Goal: Task Accomplishment & Management: Manage account settings

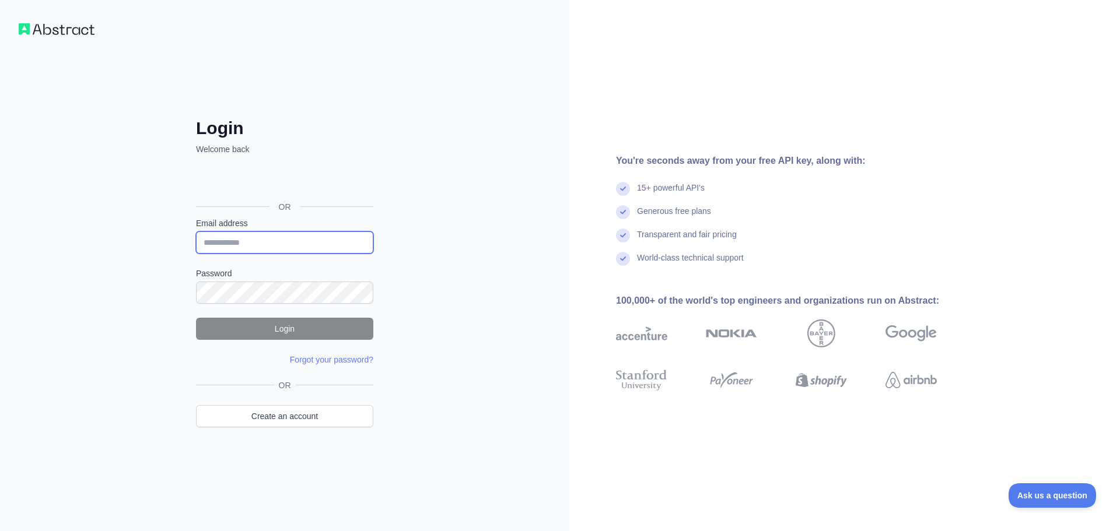
type input "**********"
click at [291, 335] on button "Login" at bounding box center [284, 329] width 177 height 22
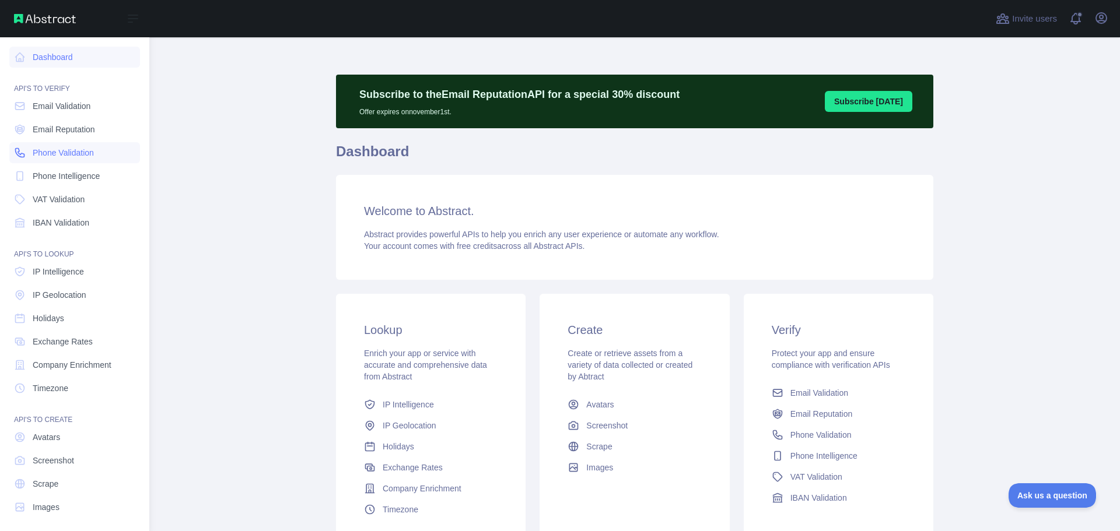
click at [67, 152] on span "Phone Validation" at bounding box center [63, 153] width 61 height 12
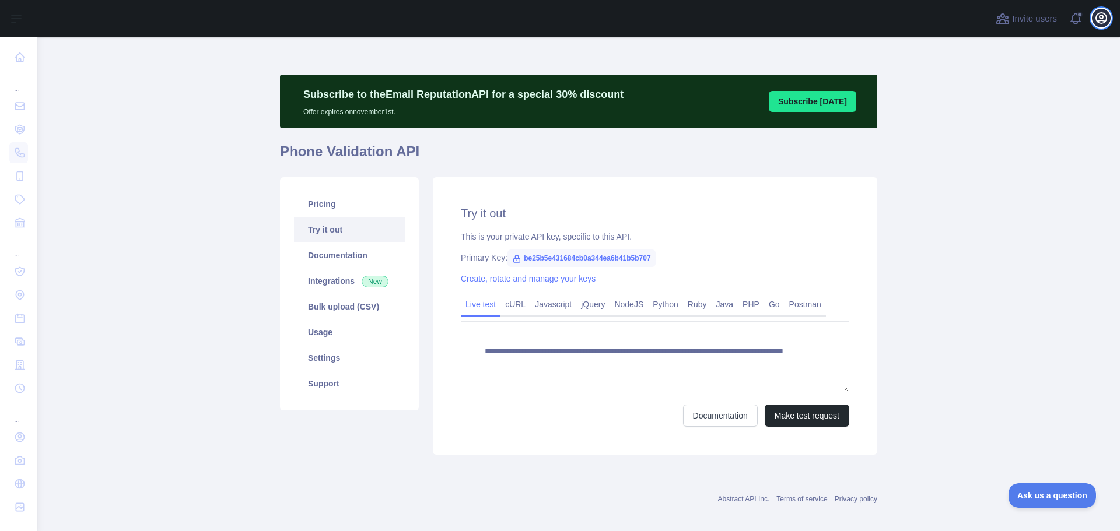
click at [1102, 22] on icon "button" at bounding box center [1101, 18] width 14 height 14
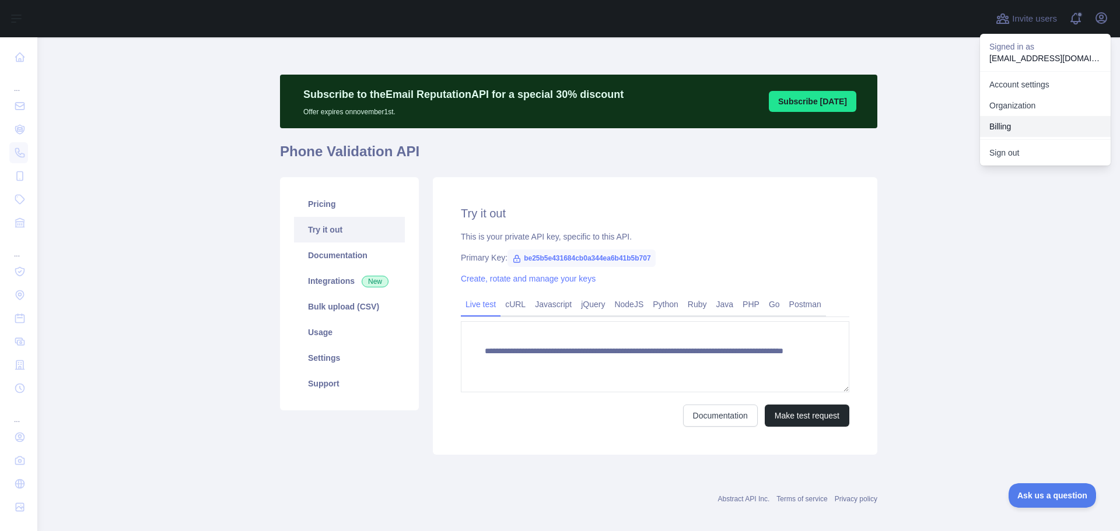
click at [1018, 127] on button "Billing" at bounding box center [1045, 126] width 131 height 21
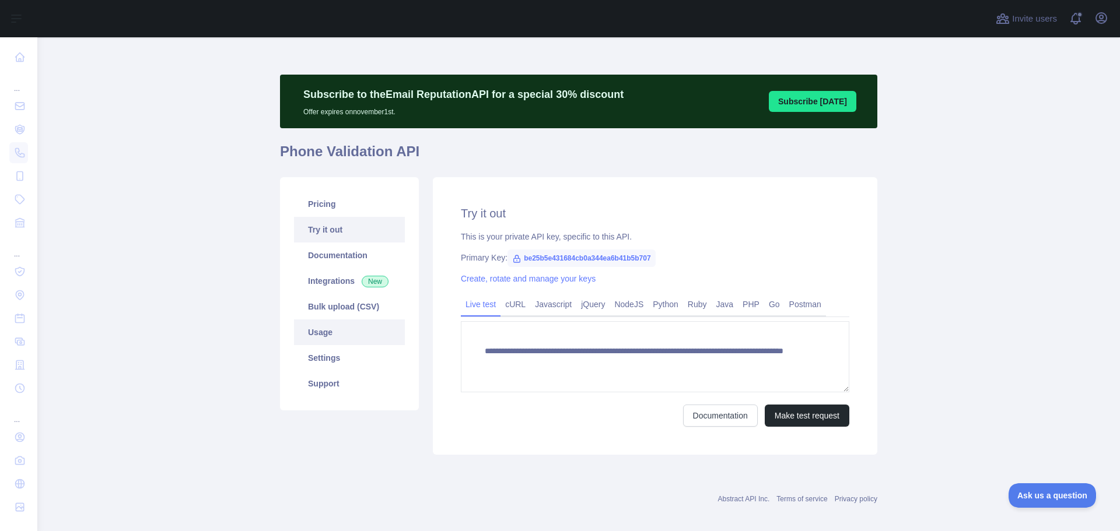
click at [317, 338] on link "Usage" at bounding box center [349, 333] width 111 height 26
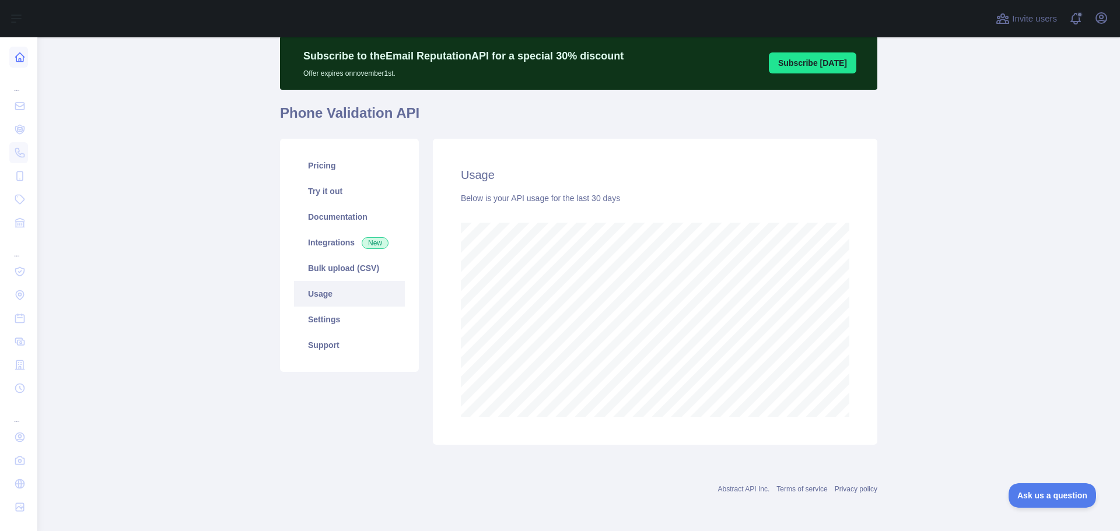
scroll to position [582675, 582207]
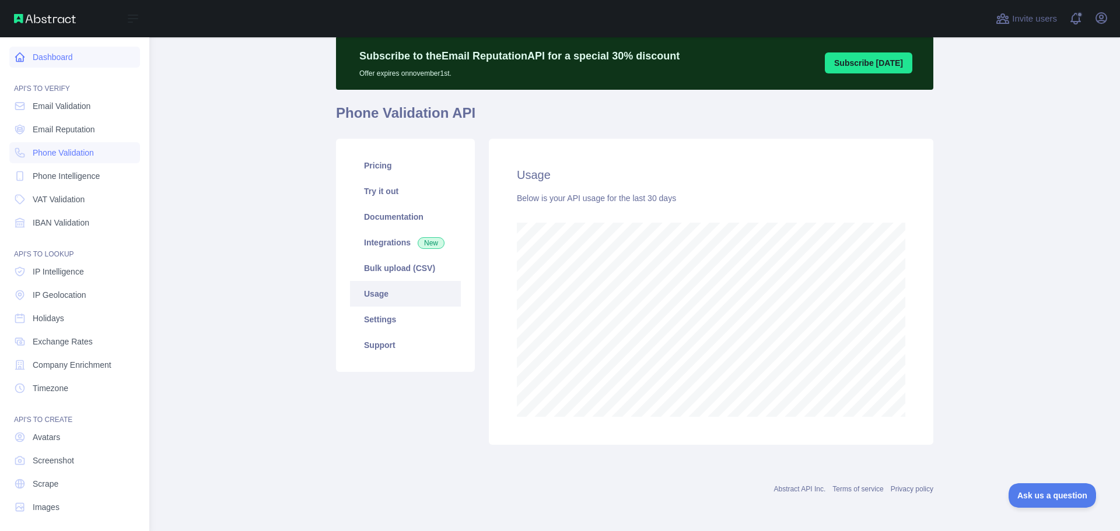
click at [22, 55] on icon at bounding box center [20, 57] width 9 height 9
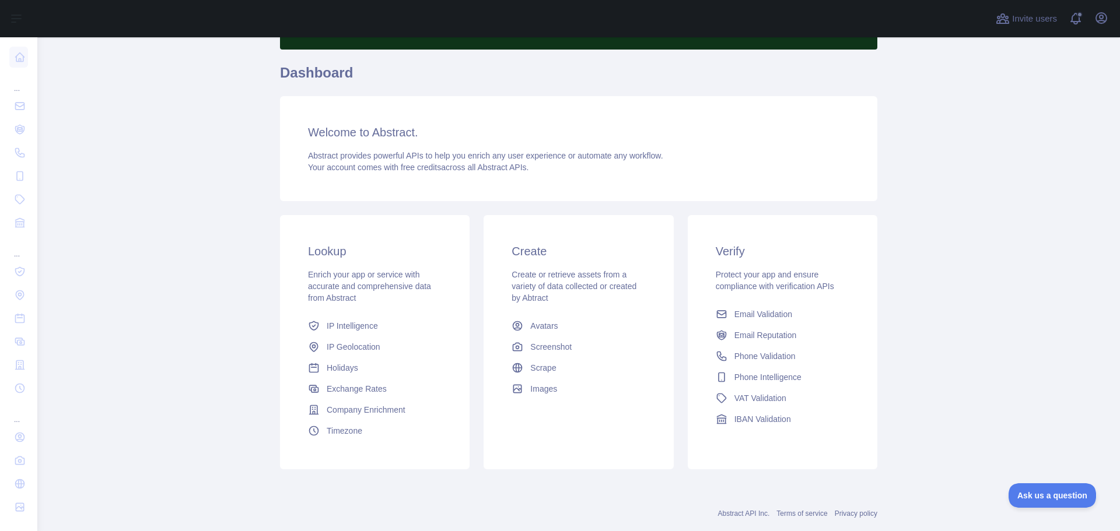
scroll to position [103, 0]
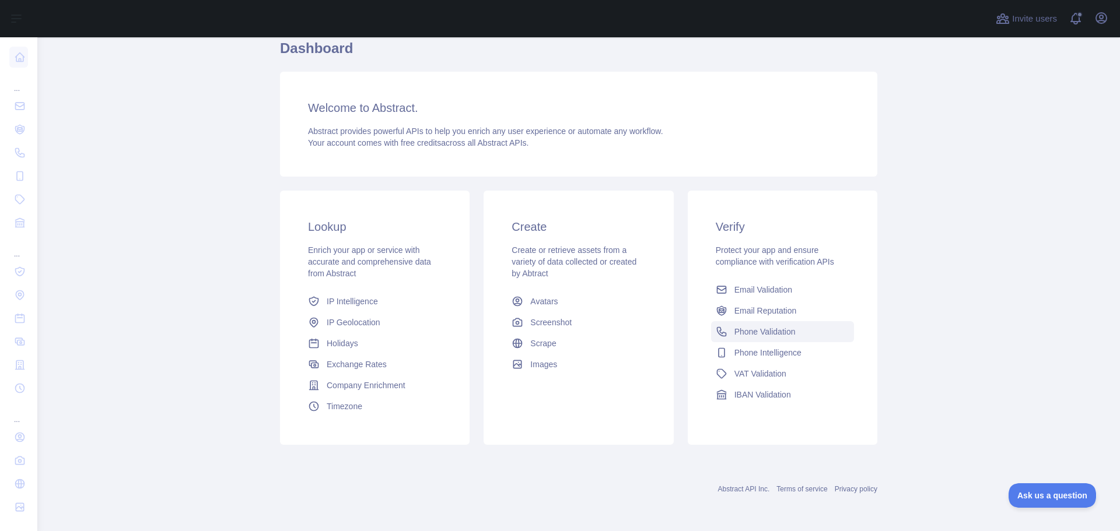
click at [769, 334] on span "Phone Validation" at bounding box center [764, 332] width 61 height 12
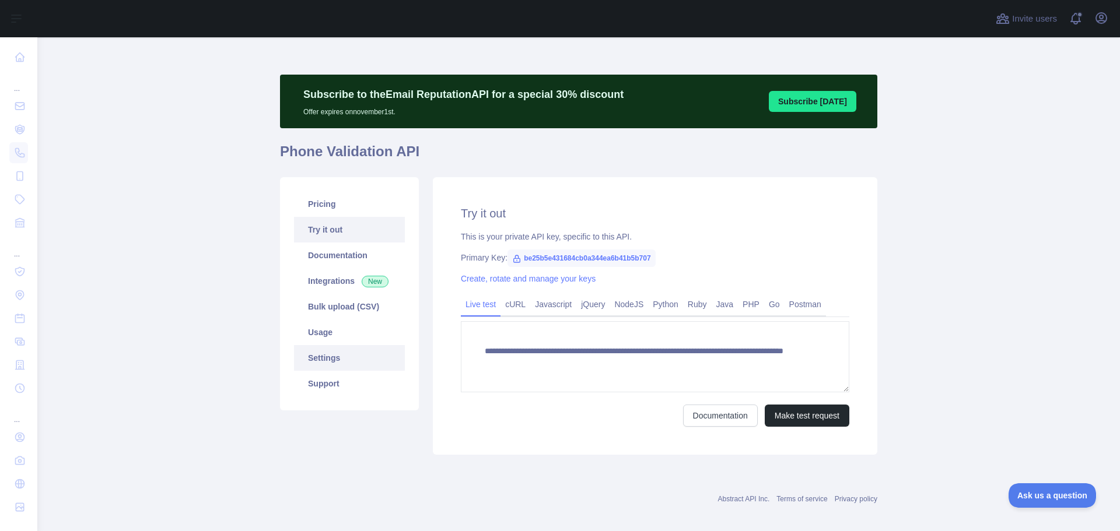
click at [311, 359] on link "Settings" at bounding box center [349, 358] width 111 height 26
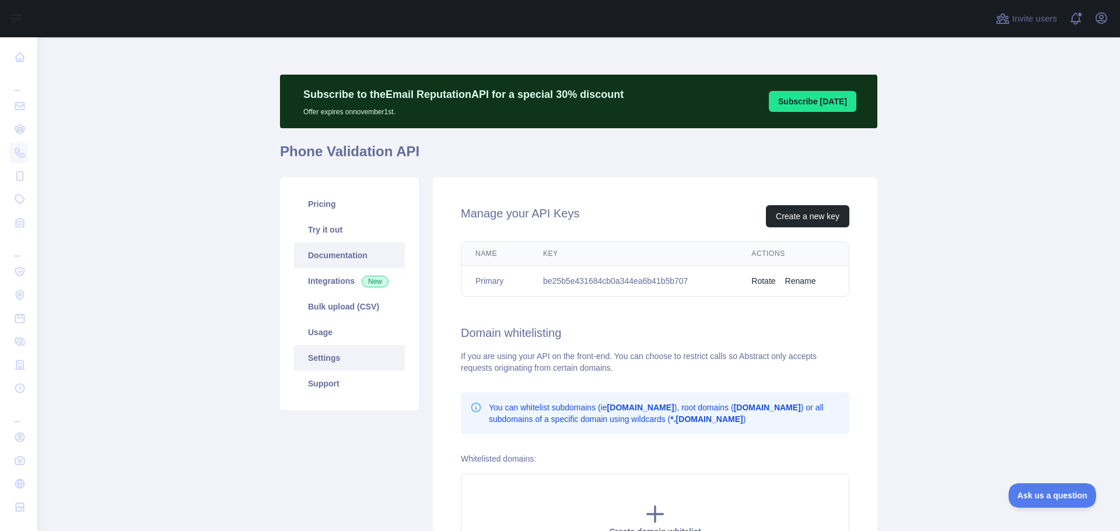
click at [318, 250] on link "Documentation" at bounding box center [349, 256] width 111 height 26
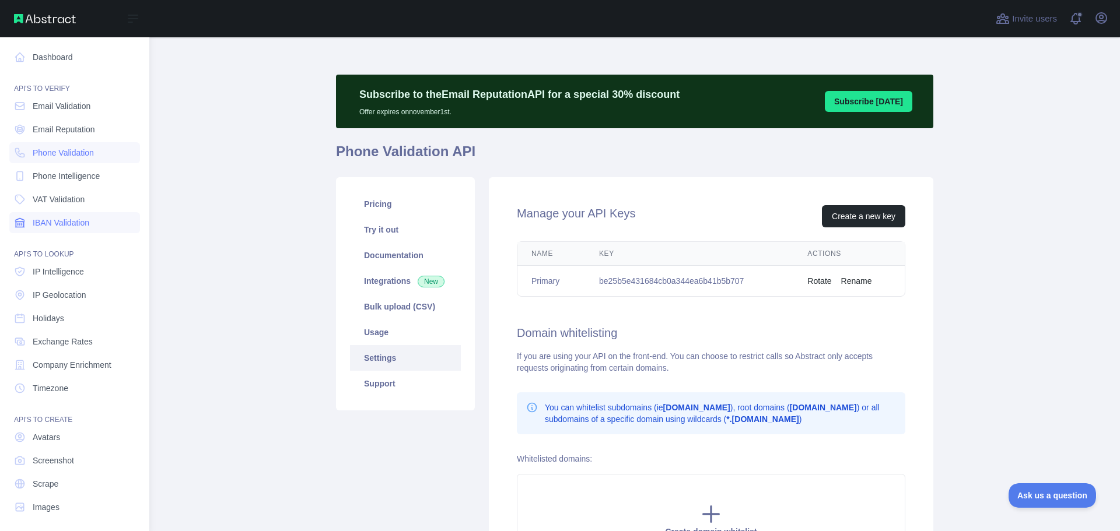
drag, startPoint x: 80, startPoint y: 225, endPoint x: 90, endPoint y: 225, distance: 10.5
click at [80, 225] on span "IBAN Validation" at bounding box center [61, 223] width 57 height 12
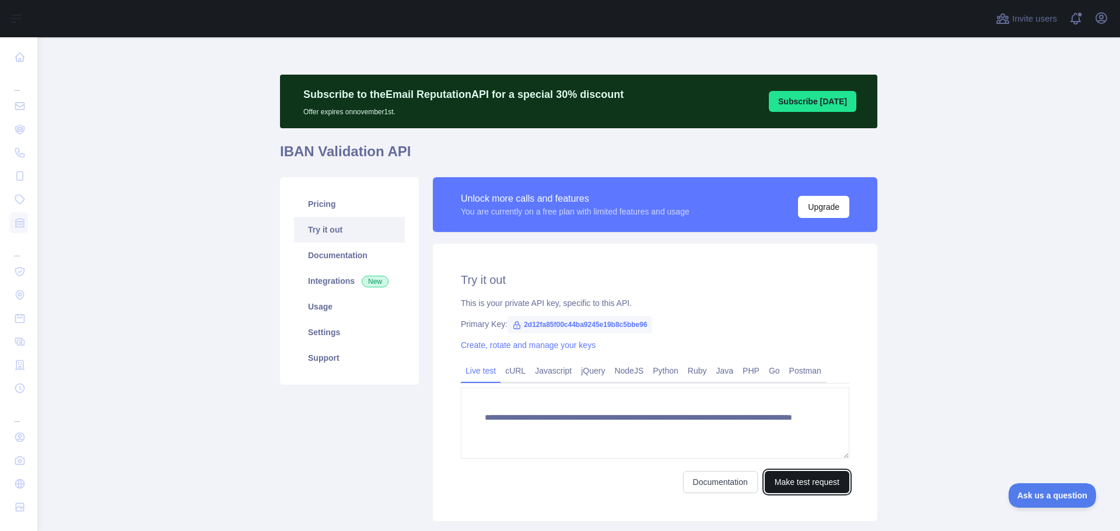
click at [821, 485] on button "Make test request" at bounding box center [807, 482] width 85 height 22
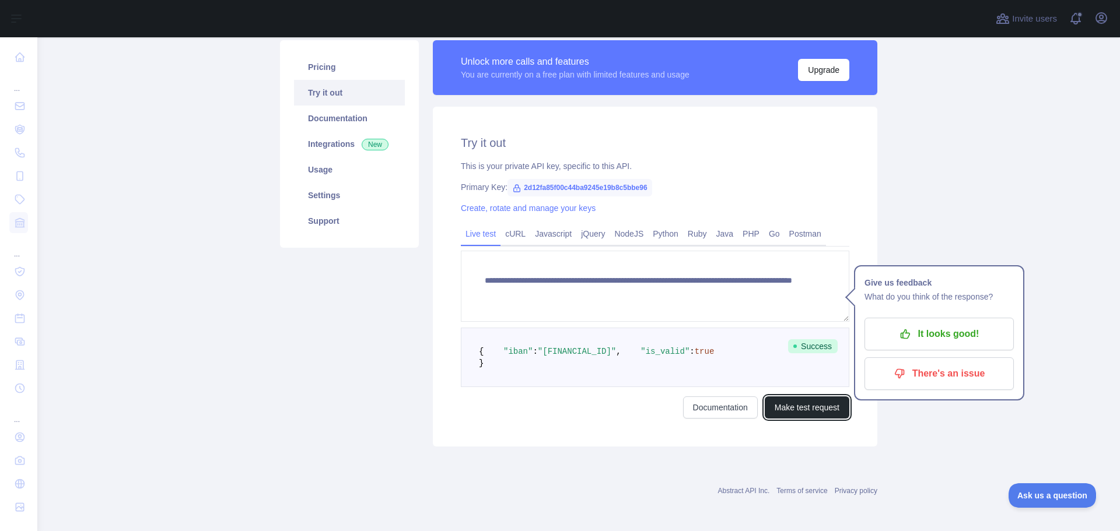
scroll to position [162, 0]
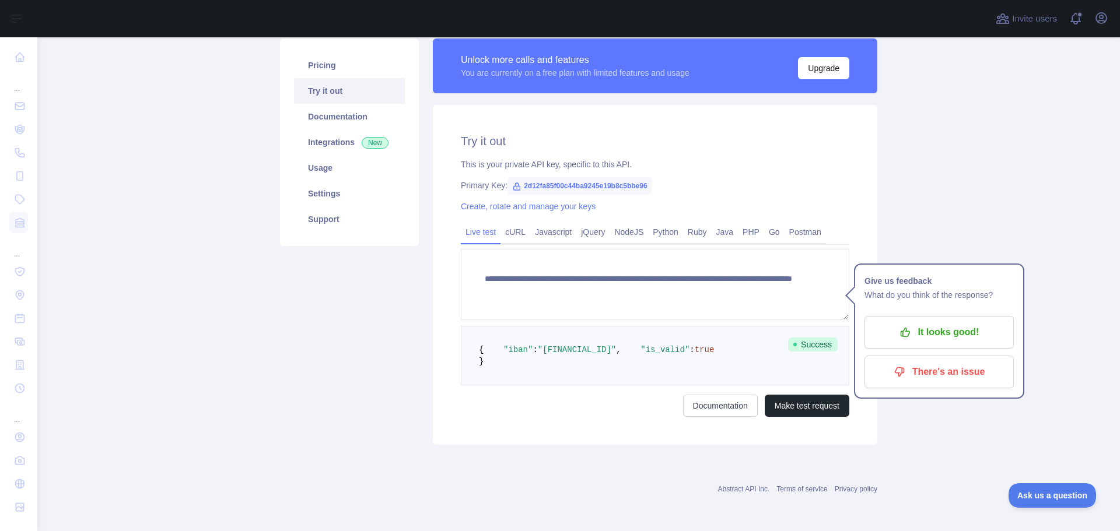
click at [689, 354] on pre "{ "iban" : "[FINANCIAL_ID]" , "is_valid" : true }" at bounding box center [655, 355] width 388 height 59
click at [556, 345] on span ""[FINANCIAL_ID]"" at bounding box center [577, 349] width 78 height 9
click at [690, 357] on pre "{ "iban" : "[FINANCIAL_ID]" , "is_valid" : true }" at bounding box center [655, 355] width 388 height 59
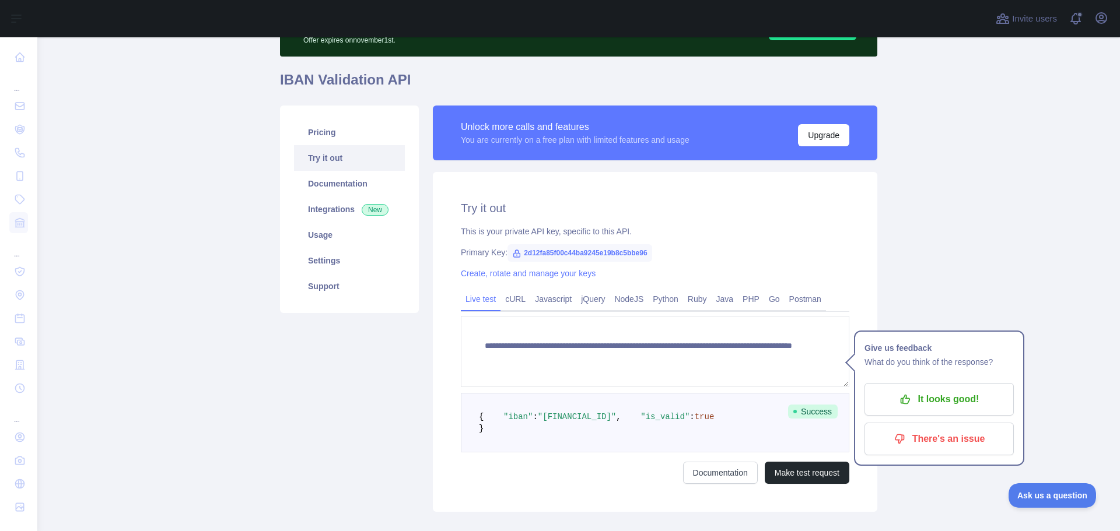
scroll to position [45, 0]
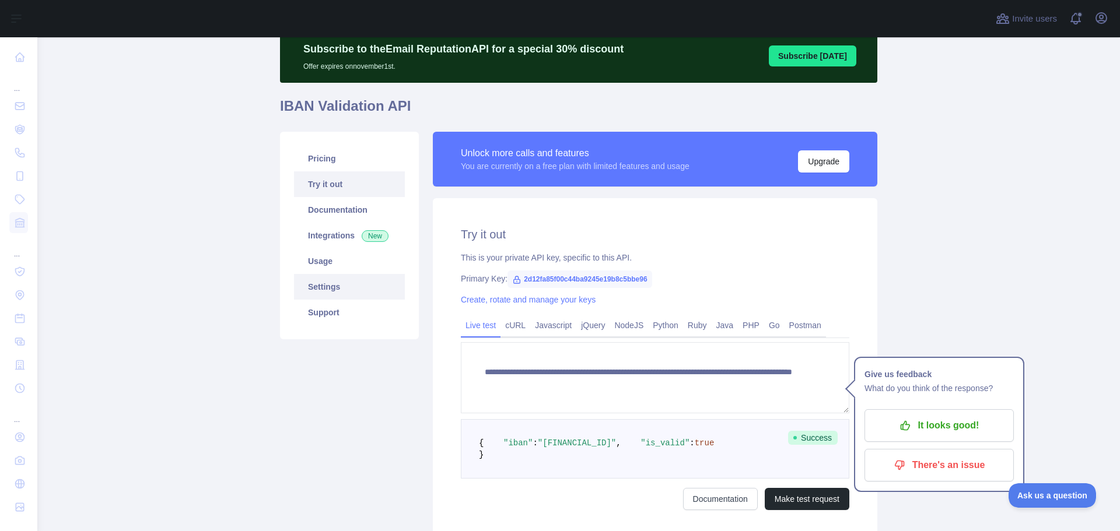
drag, startPoint x: 324, startPoint y: 288, endPoint x: 329, endPoint y: 287, distance: 5.9
click at [324, 288] on link "Settings" at bounding box center [349, 287] width 111 height 26
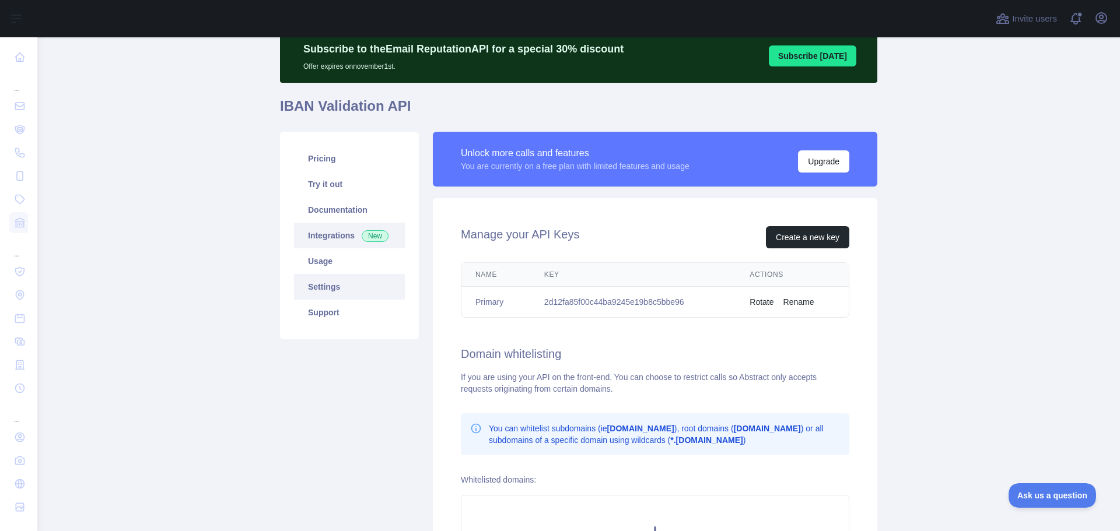
click at [322, 239] on link "Integrations New" at bounding box center [349, 236] width 111 height 26
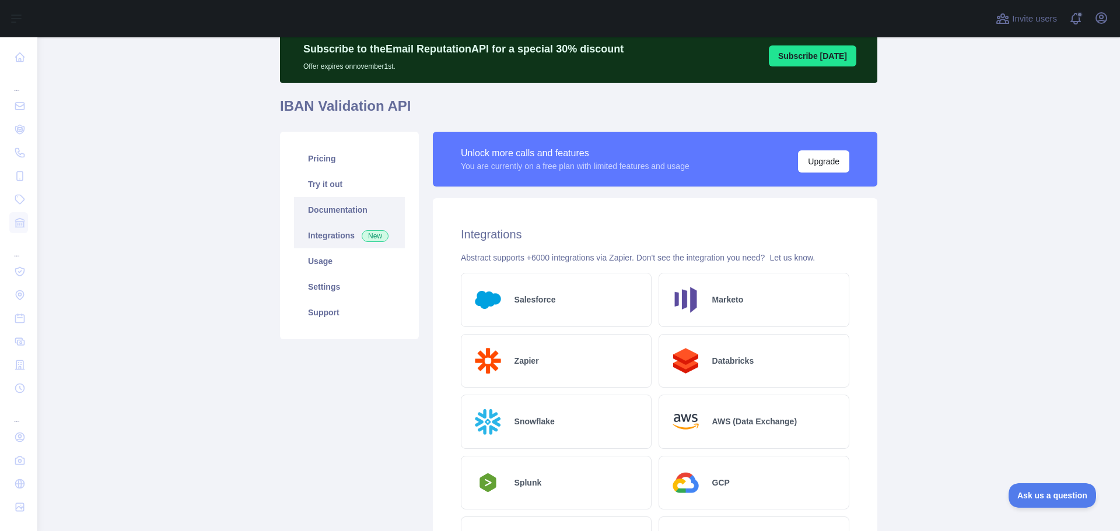
click at [315, 212] on link "Documentation" at bounding box center [349, 210] width 111 height 26
click at [307, 181] on link "Try it out" at bounding box center [349, 184] width 111 height 26
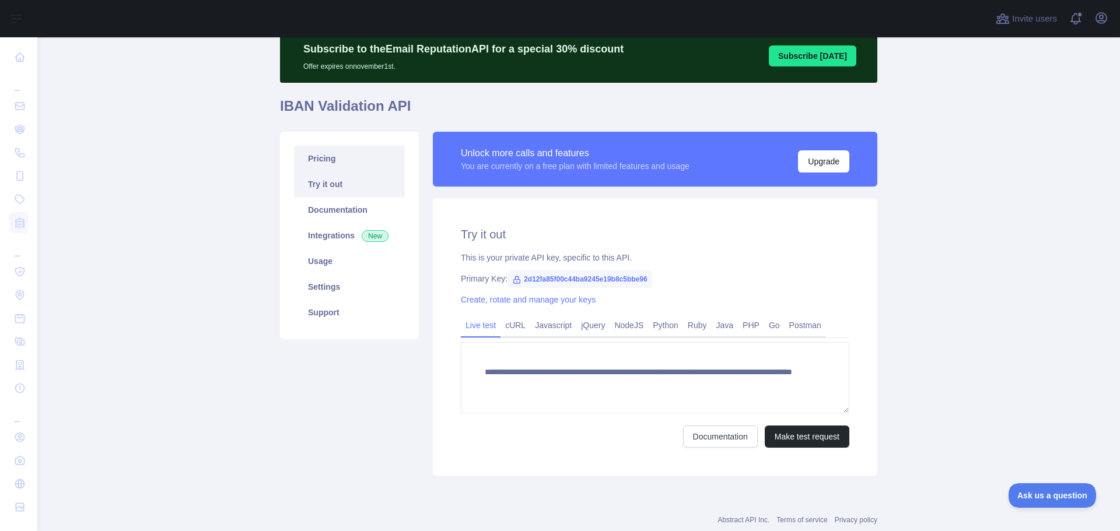
click at [316, 153] on link "Pricing" at bounding box center [349, 159] width 111 height 26
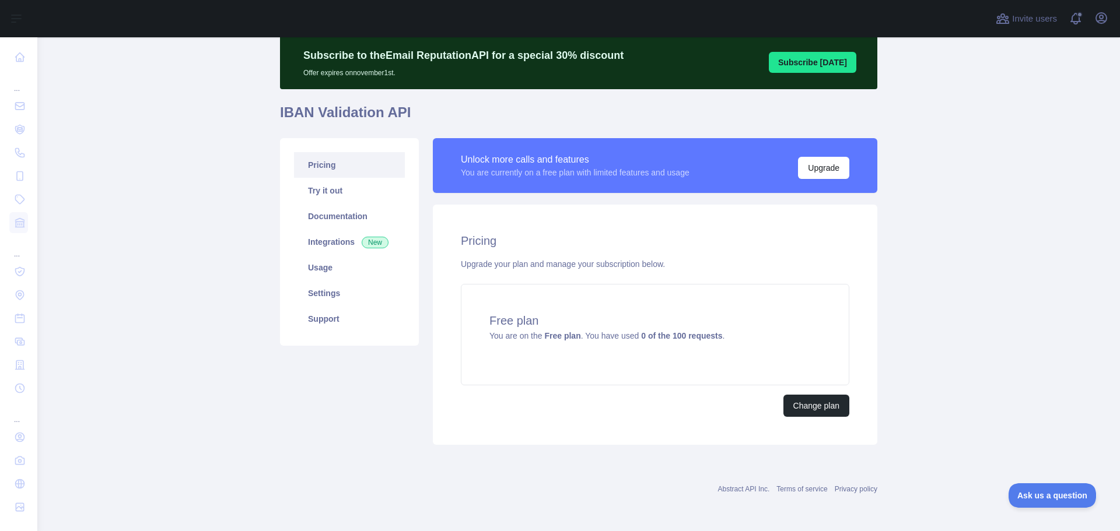
scroll to position [39, 0]
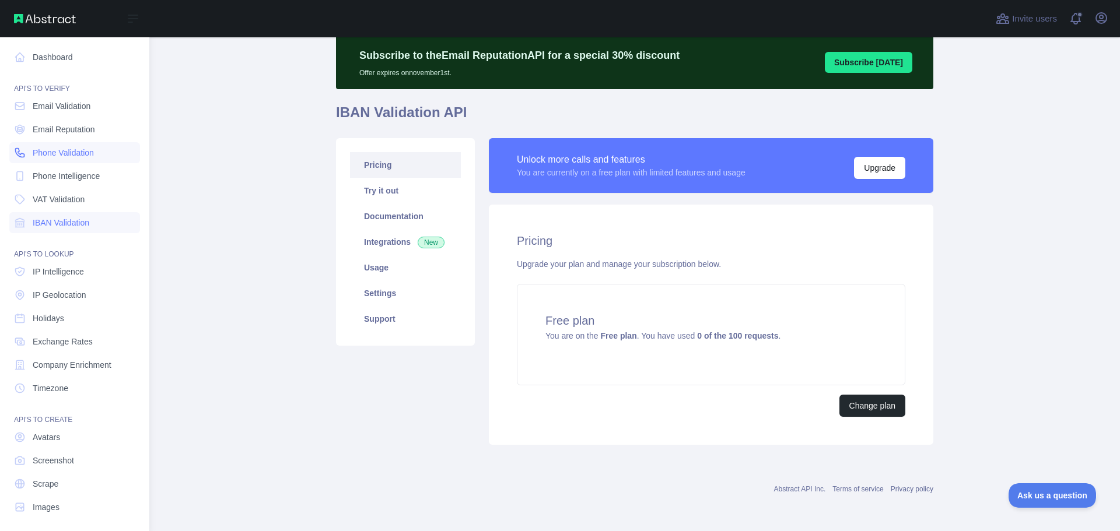
click at [42, 156] on span "Phone Validation" at bounding box center [63, 153] width 61 height 12
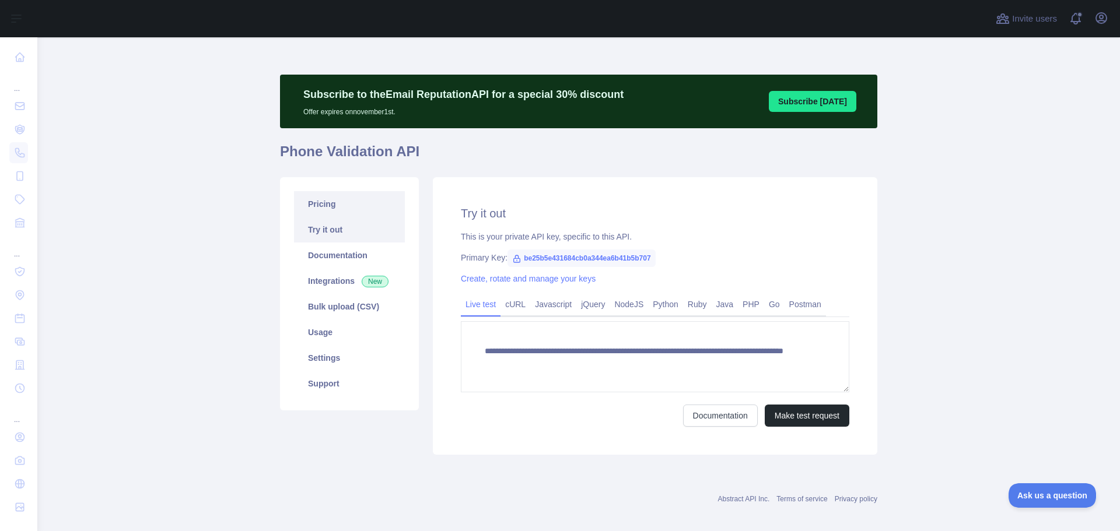
click at [324, 197] on link "Pricing" at bounding box center [349, 204] width 111 height 26
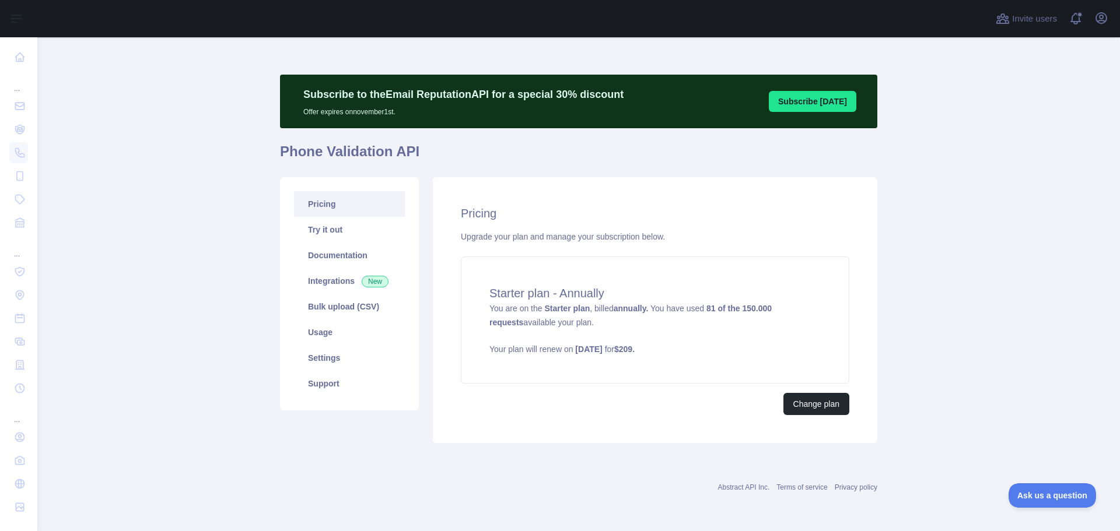
click at [339, 205] on link "Pricing" at bounding box center [349, 204] width 111 height 26
click at [1099, 16] on icon "button" at bounding box center [1101, 18] width 14 height 14
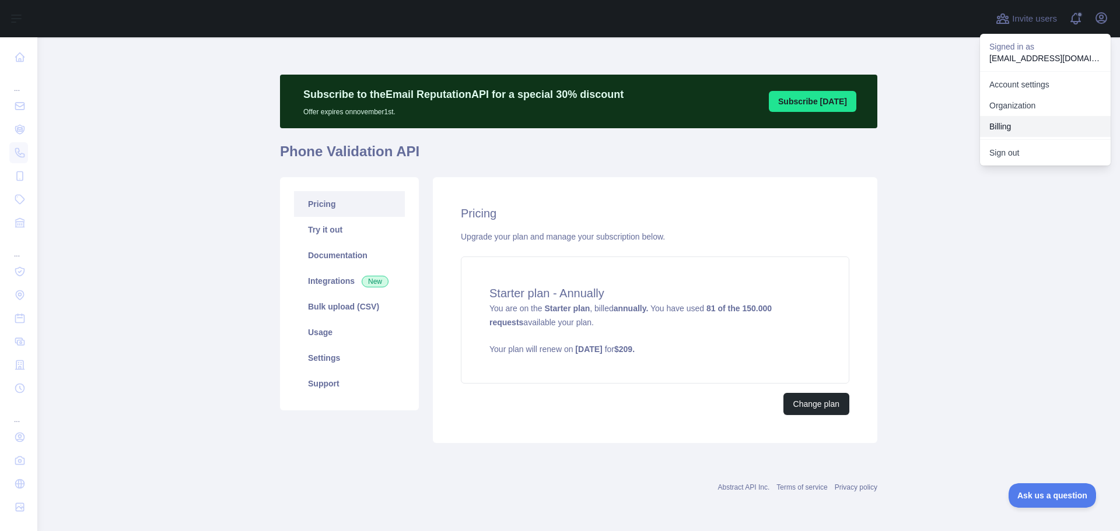
click at [1037, 127] on button "Billing" at bounding box center [1045, 126] width 131 height 21
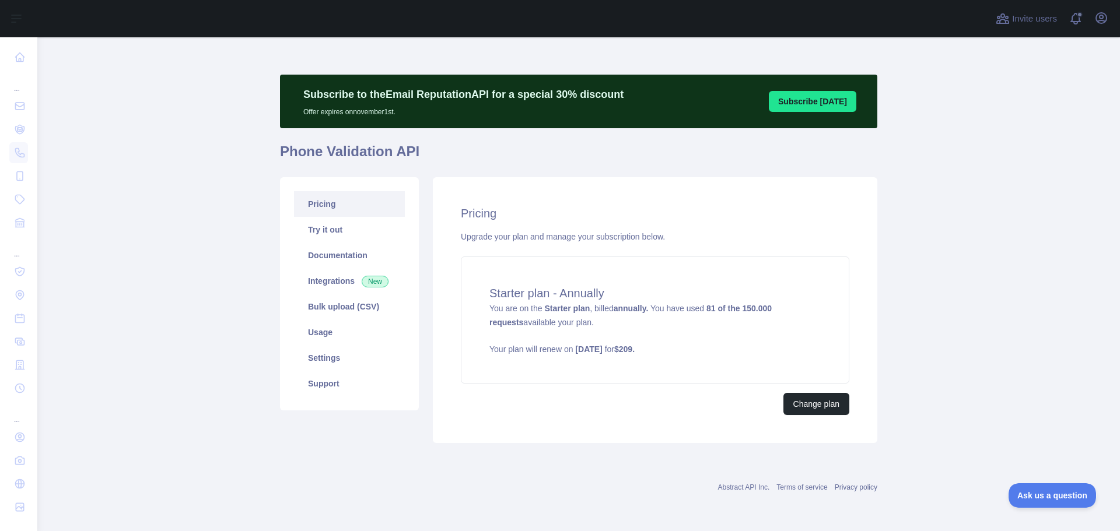
click at [1093, 12] on div "Open user menu" at bounding box center [1101, 19] width 19 height 20
click at [1098, 13] on icon "button" at bounding box center [1101, 18] width 10 height 10
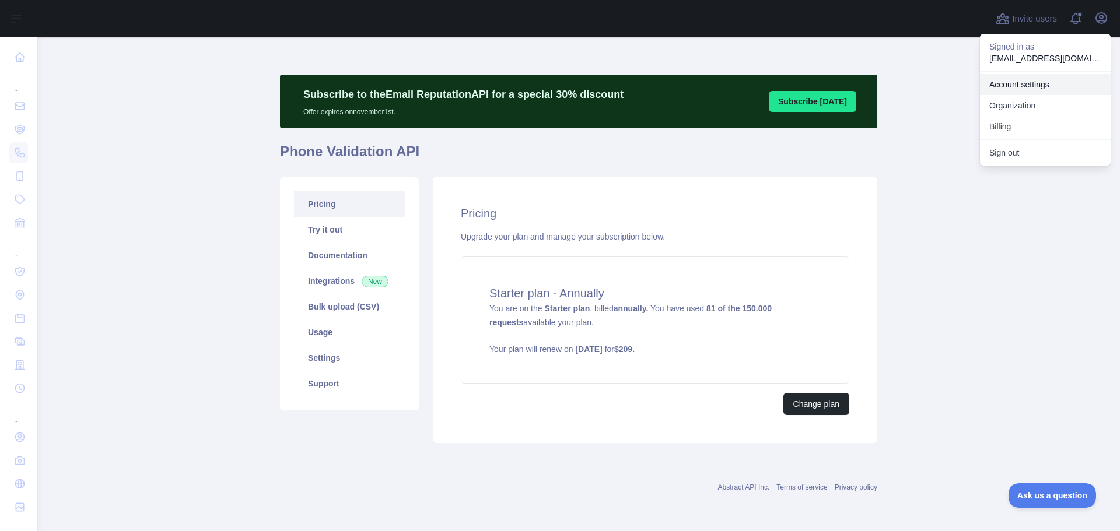
click at [1034, 87] on link "Account settings" at bounding box center [1045, 84] width 131 height 21
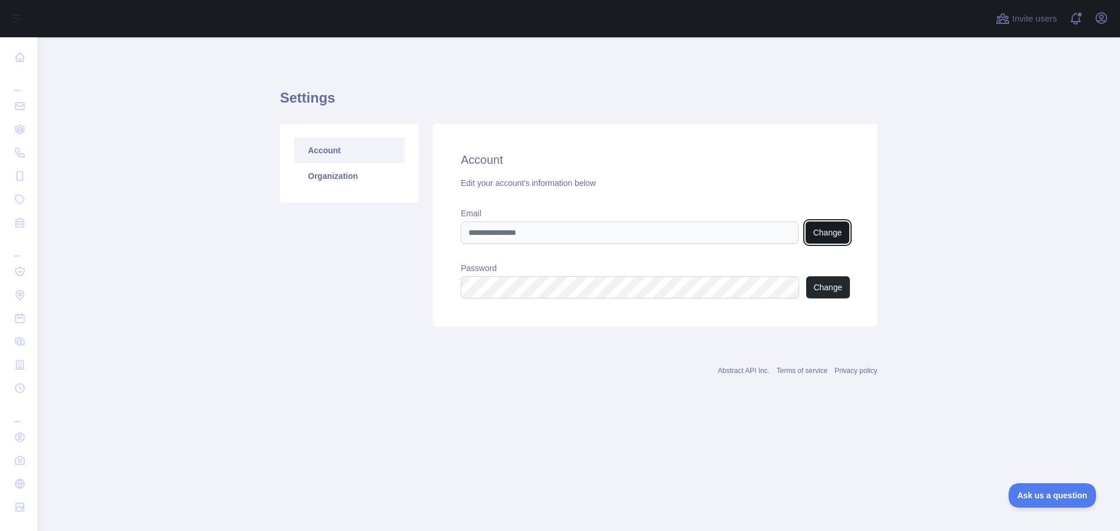
click at [829, 232] on button "Change" at bounding box center [827, 233] width 44 height 22
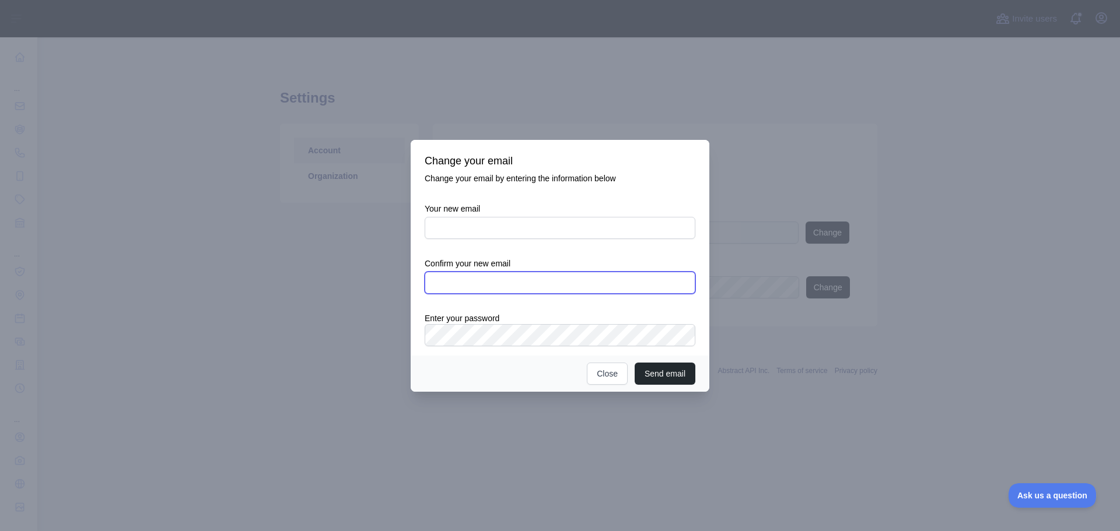
type input "**********"
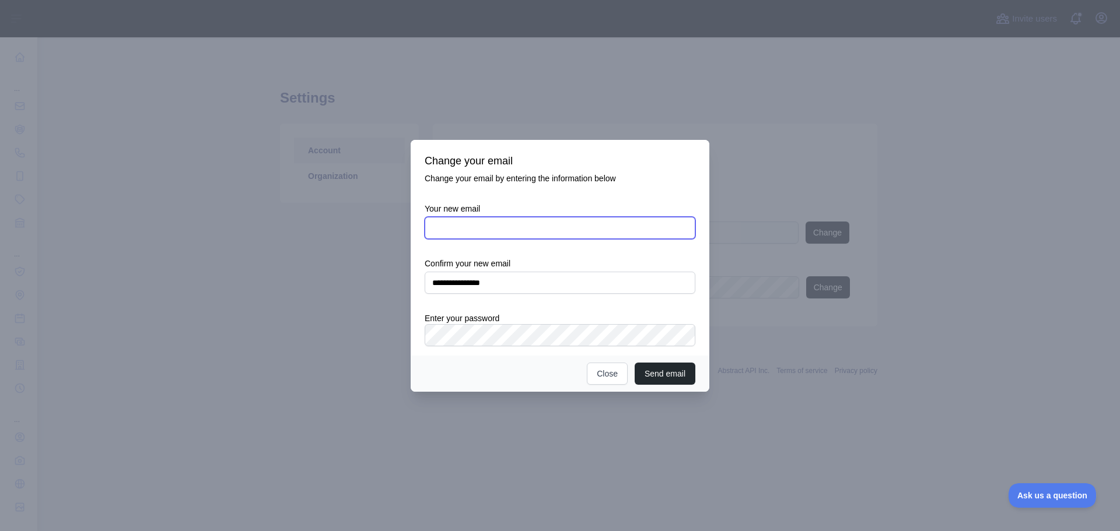
click at [485, 222] on input "Your new email" at bounding box center [560, 228] width 271 height 22
type input "**********"
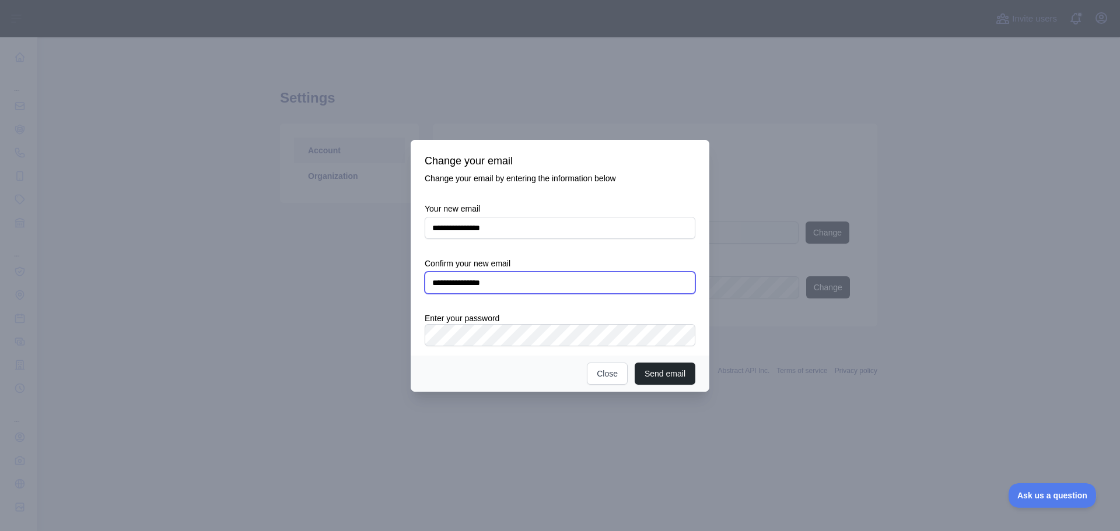
click at [534, 284] on input "**********" at bounding box center [560, 283] width 271 height 22
drag, startPoint x: 450, startPoint y: 282, endPoint x: 342, endPoint y: 286, distance: 108.5
click at [342, 286] on div "**********" at bounding box center [560, 265] width 1120 height 531
type input "**********"
click at [454, 371] on div "Send email Close" at bounding box center [560, 374] width 299 height 36
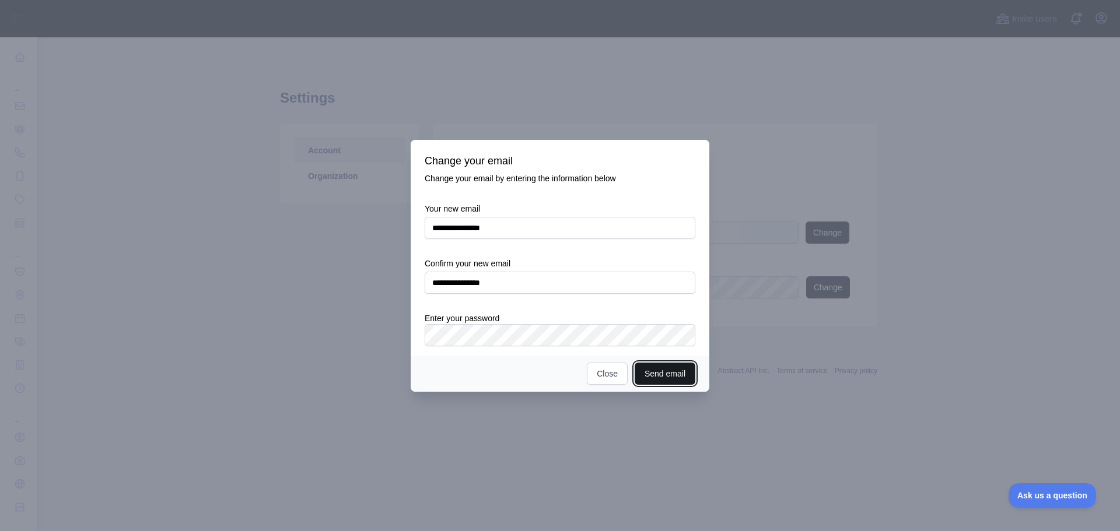
click at [675, 376] on button "Send email" at bounding box center [664, 374] width 61 height 22
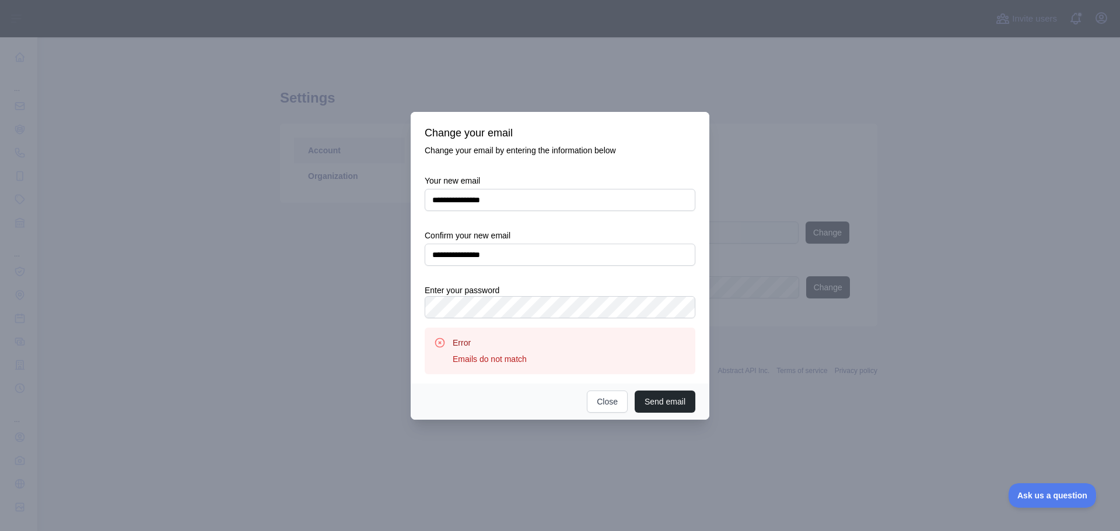
click at [525, 279] on div "**********" at bounding box center [560, 260] width 271 height 230
drag, startPoint x: 507, startPoint y: 198, endPoint x: 455, endPoint y: 204, distance: 52.9
click at [455, 204] on input "**********" at bounding box center [560, 200] width 271 height 22
type input "**********"
click at [631, 226] on div "**********" at bounding box center [560, 260] width 271 height 230
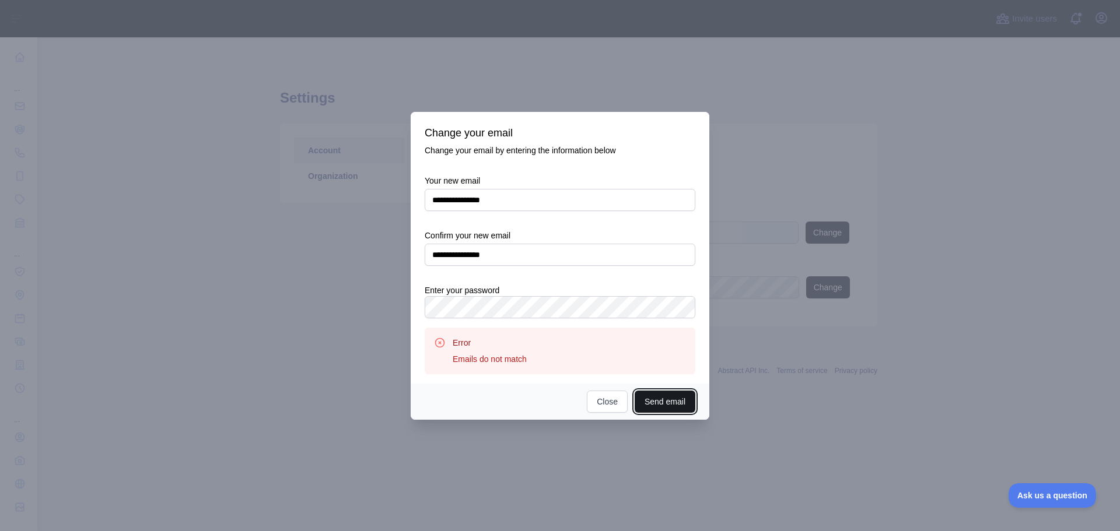
click at [664, 402] on button "Send email" at bounding box center [664, 402] width 61 height 22
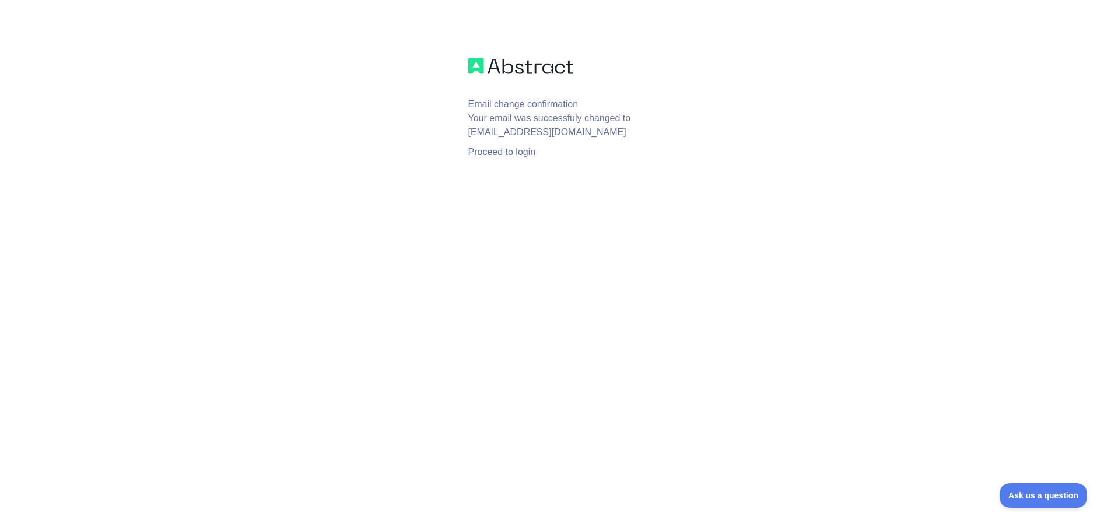
click at [723, 173] on div "Email change confirmation Your email was successfuly changed to info@wasgoed.co…" at bounding box center [555, 323] width 1111 height 531
click at [507, 147] on link "Proceed to login" at bounding box center [502, 152] width 68 height 10
